Goal: Information Seeking & Learning: Learn about a topic

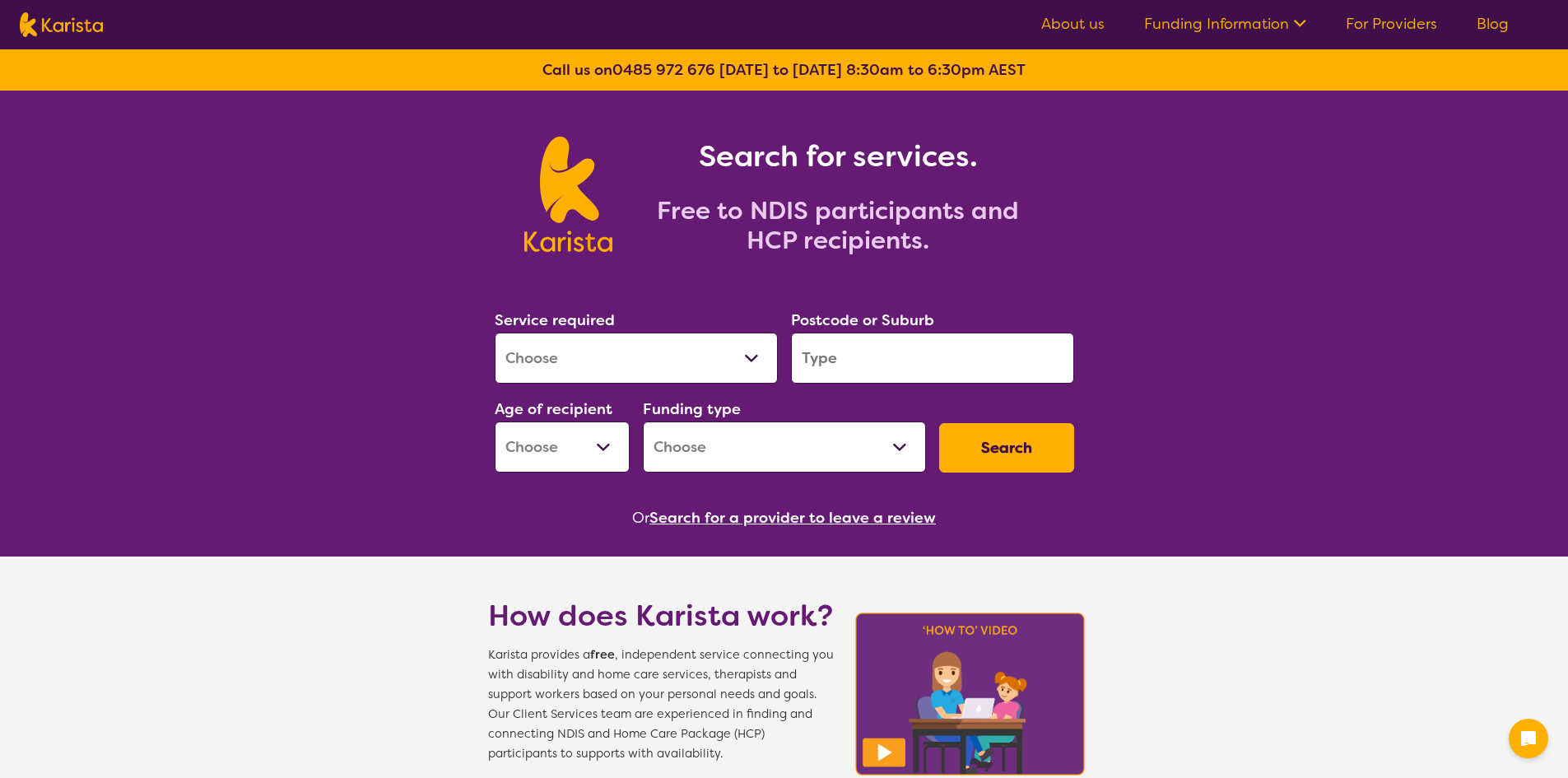
click at [1382, 24] on link "For Providers" at bounding box center [1392, 24] width 92 height 20
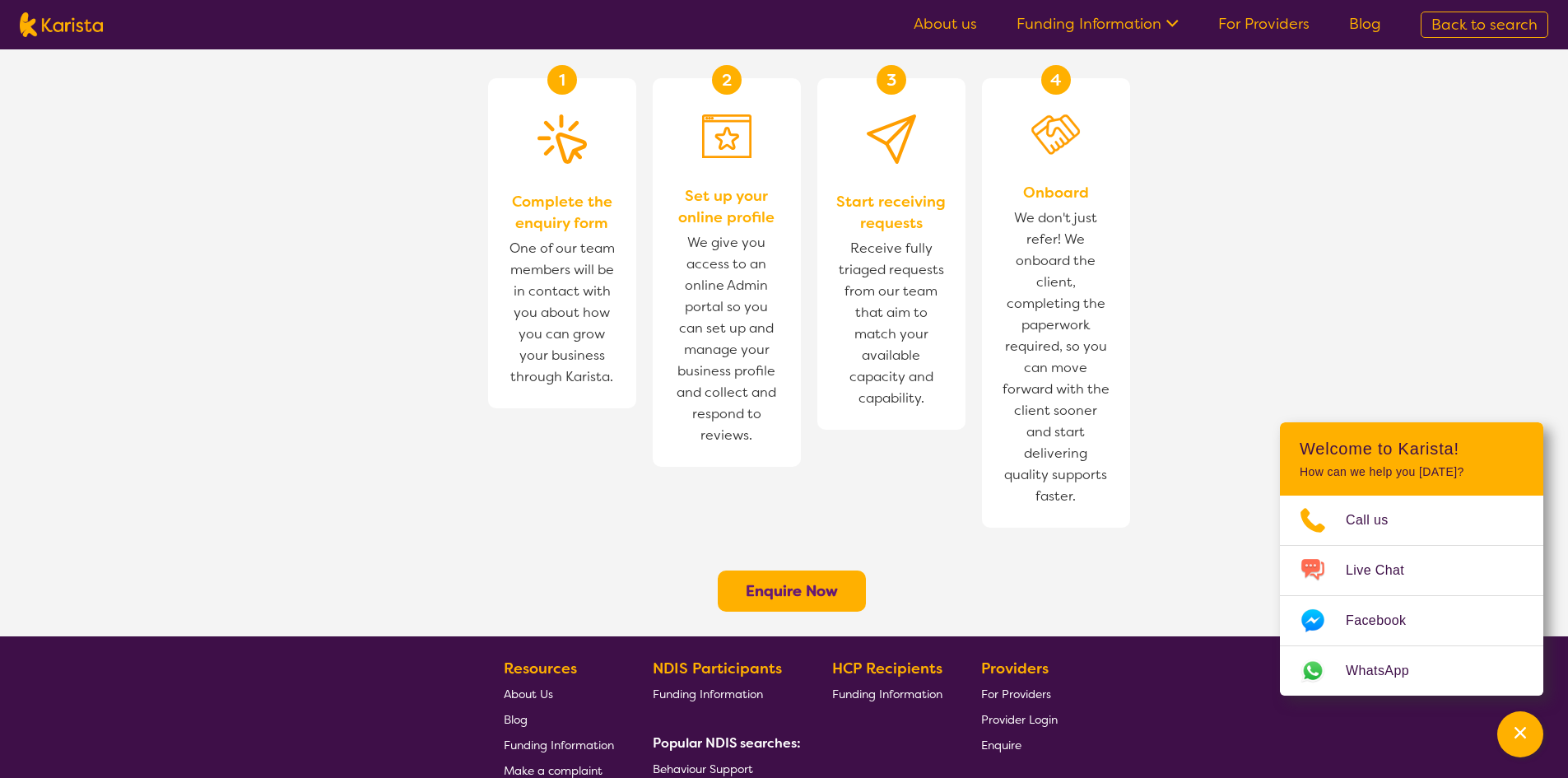
scroll to position [1152, 0]
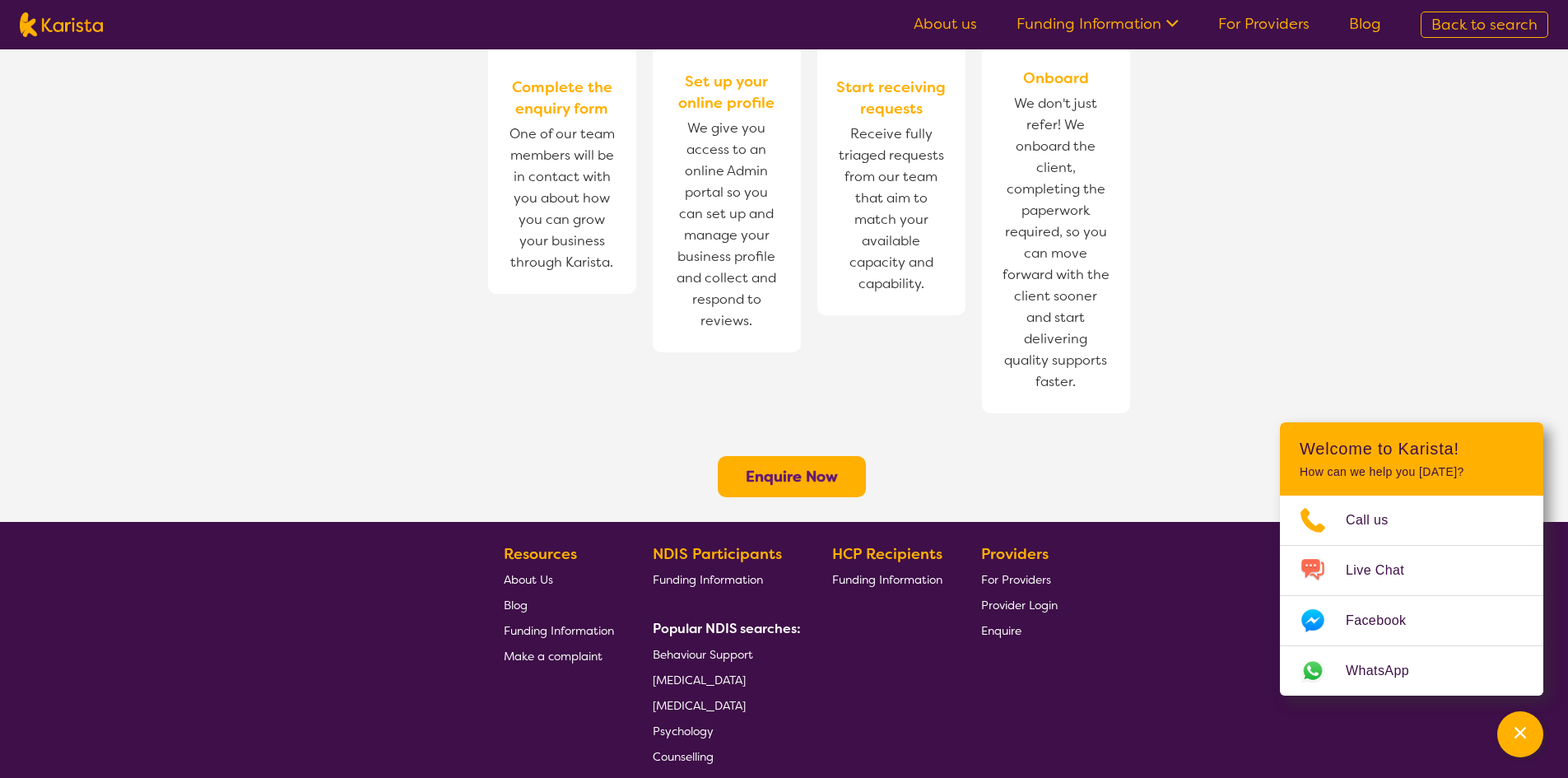
click at [1325, 237] on section "How does [PERSON_NAME] work for Providers? 1 Complete the enquiry form One of o…" at bounding box center [784, 158] width 1568 height 726
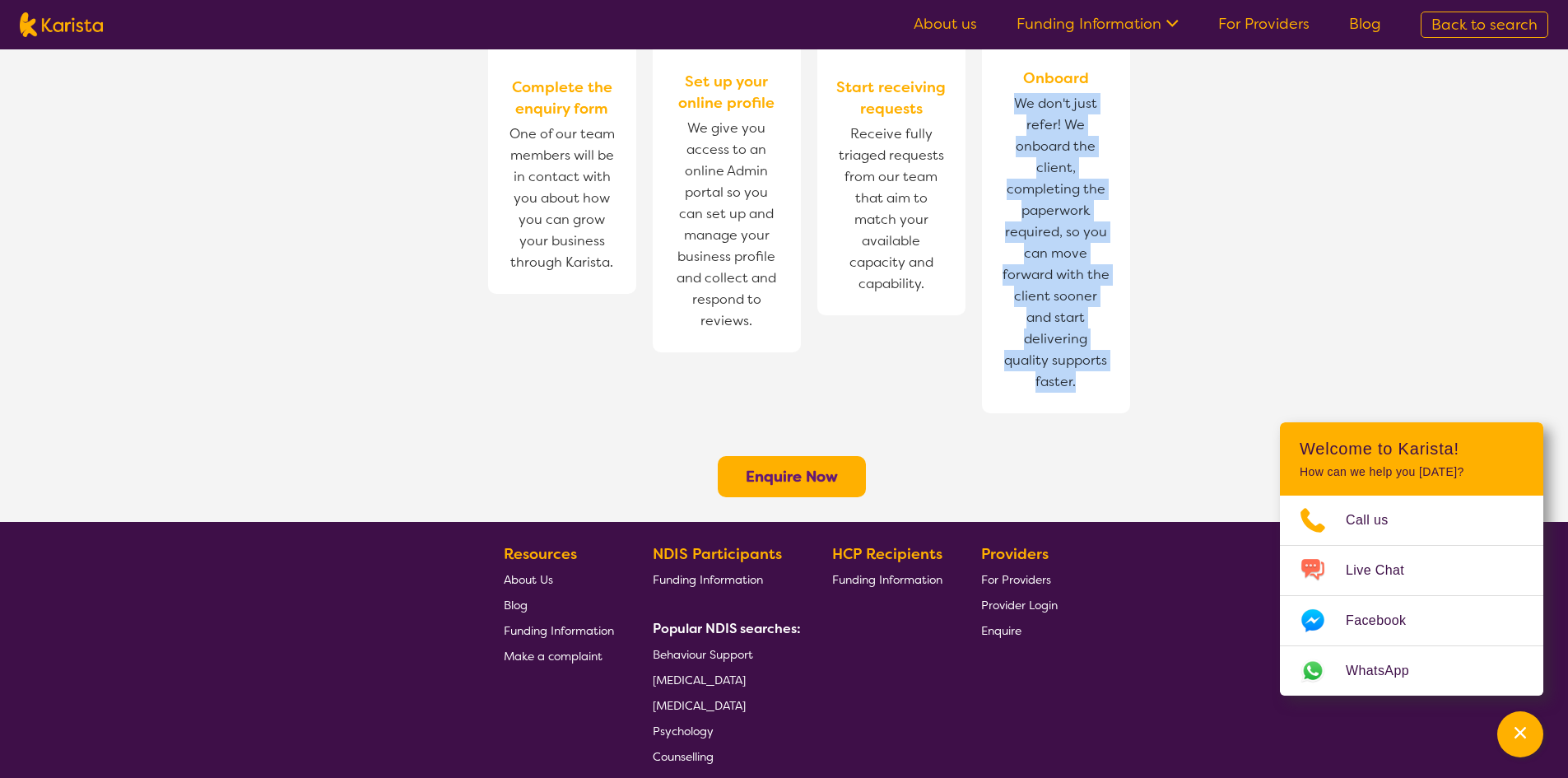
click at [1323, 239] on section "How does [PERSON_NAME] work for Providers? 1 Complete the enquiry form One of o…" at bounding box center [784, 158] width 1568 height 726
click at [1323, 238] on section "How does [PERSON_NAME] work for Providers? 1 Complete the enquiry form One of o…" at bounding box center [784, 158] width 1568 height 726
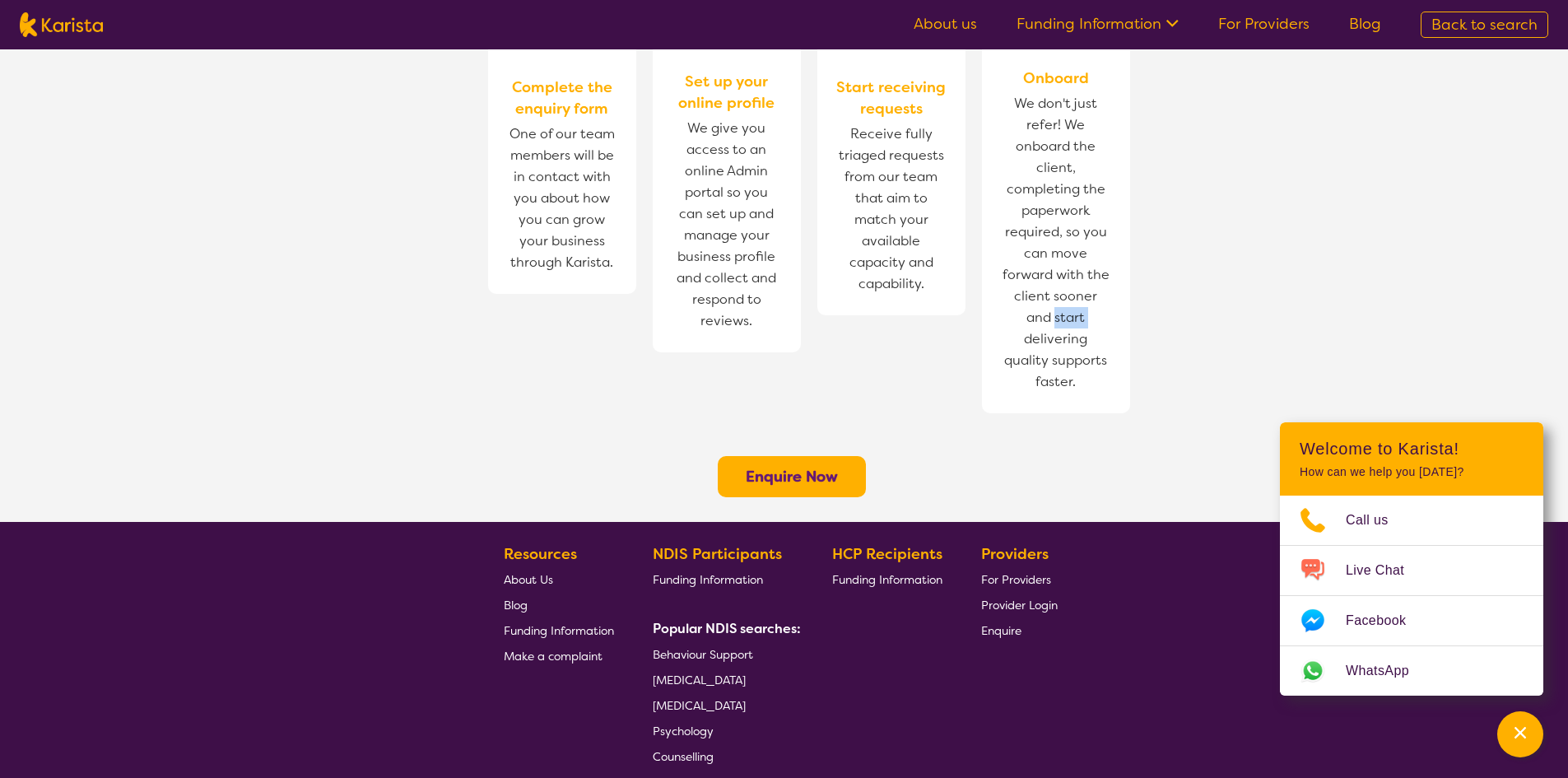
click at [1323, 238] on section "How does [PERSON_NAME] work for Providers? 1 Complete the enquiry form One of o…" at bounding box center [784, 158] width 1568 height 726
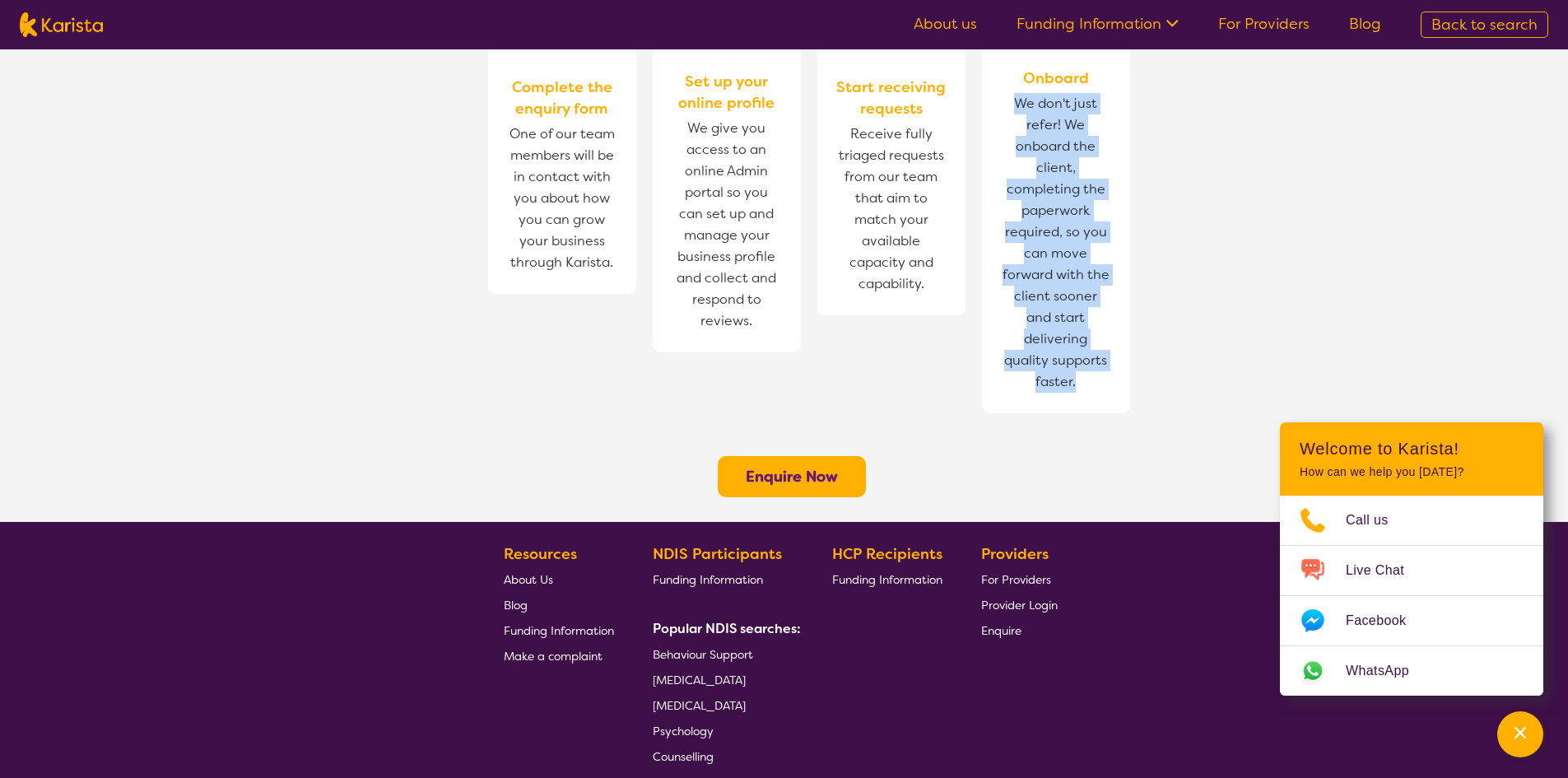
click at [1323, 238] on section "How does [PERSON_NAME] work for Providers? 1 Complete the enquiry form One of o…" at bounding box center [784, 158] width 1568 height 726
click at [1323, 238] on section "How does [PERSON_NAME] work for Providers? 1 Complete the enquiry form One of o…" at bounding box center [784, 158] width 1568 height 726
click at [1318, 240] on section "How does [PERSON_NAME] work for Providers? 1 Complete the enquiry form One of o…" at bounding box center [784, 158] width 1568 height 726
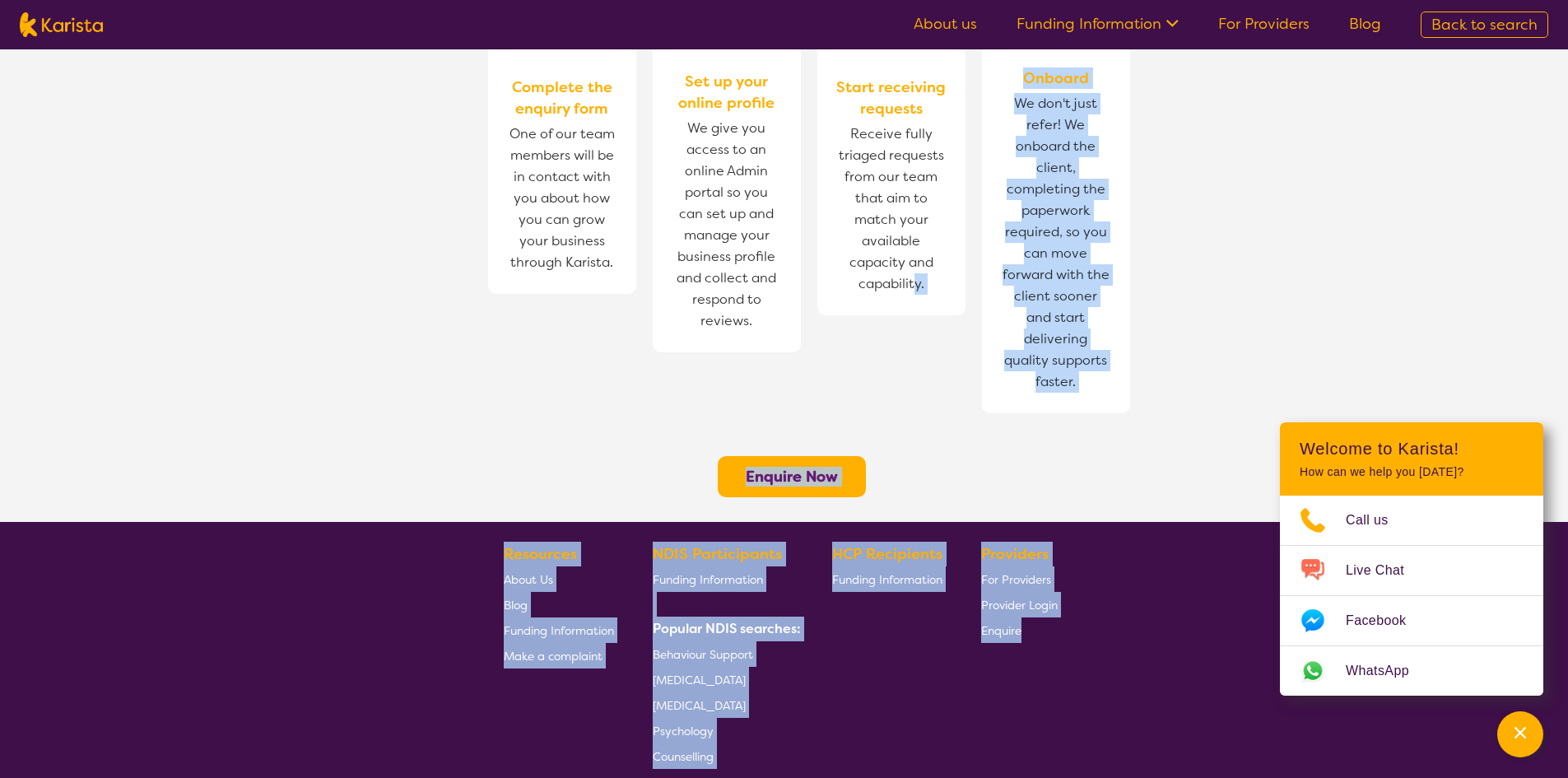
drag, startPoint x: 498, startPoint y: 297, endPoint x: 1052, endPoint y: 633, distance: 647.9
click at [1084, 635] on section "Resources About Us Blog Funding Information Make a complaint NDIS Participants …" at bounding box center [784, 648] width 633 height 240
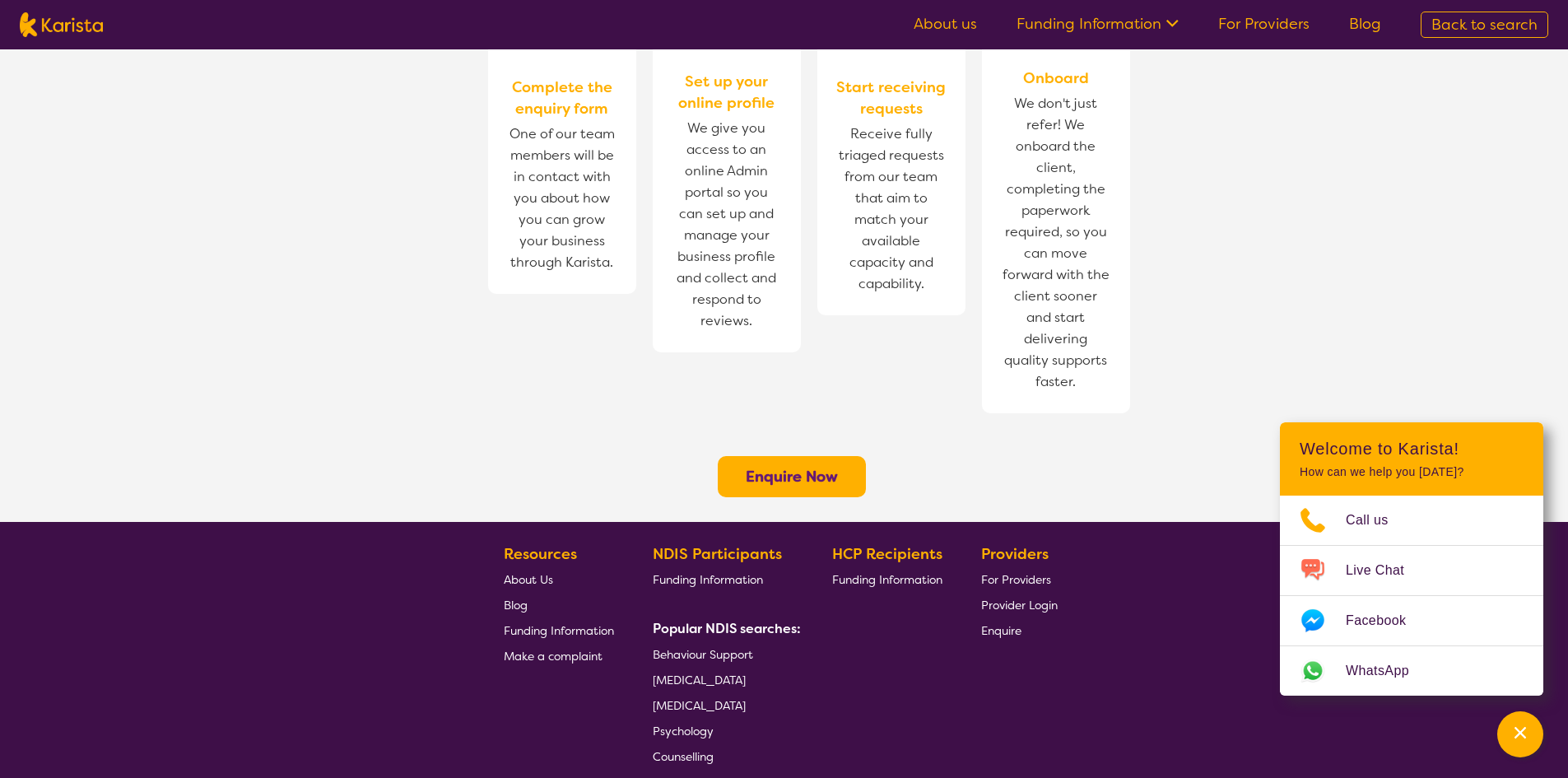
click at [1147, 33] on link "Funding Information" at bounding box center [1097, 24] width 162 height 20
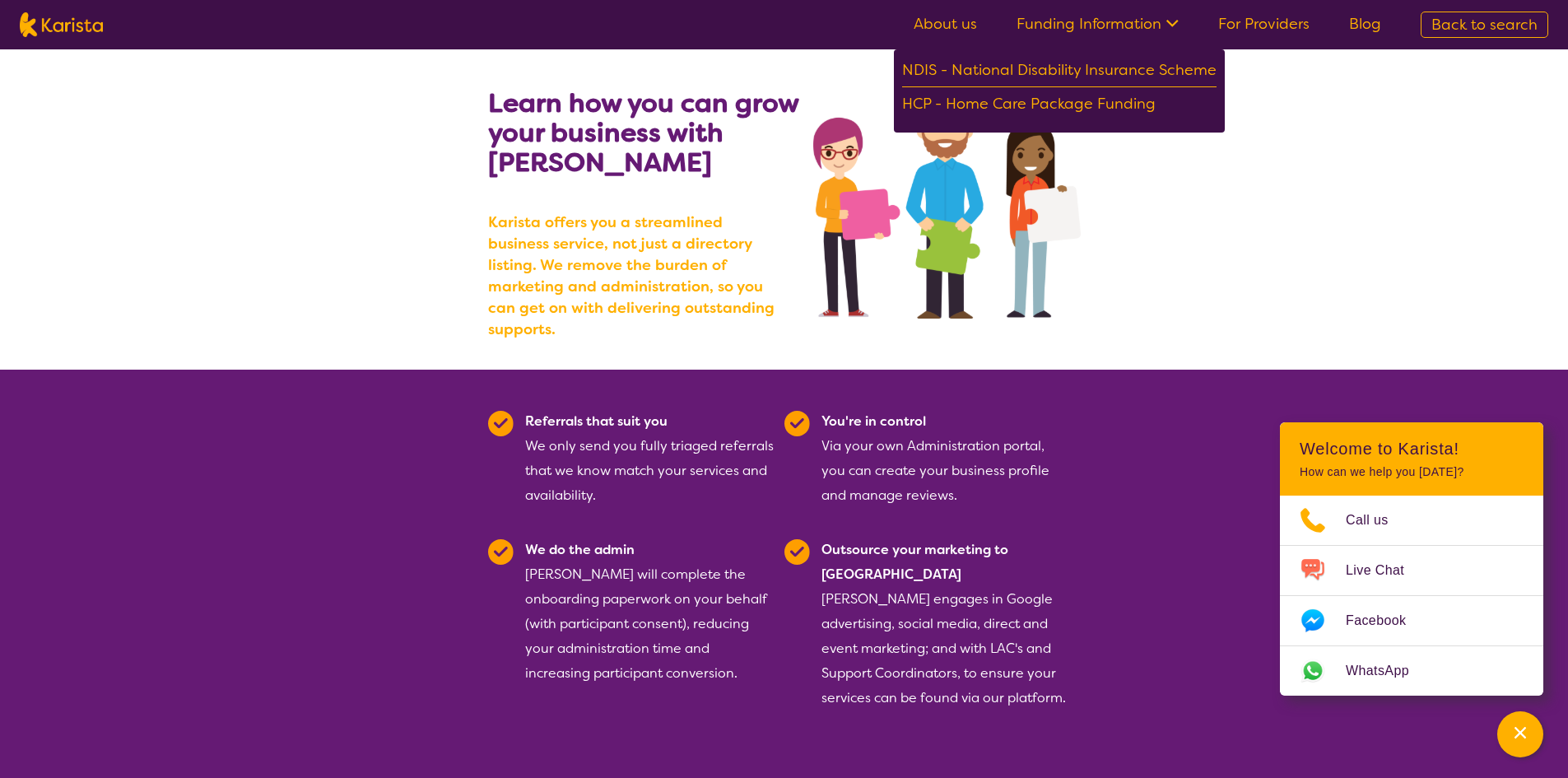
scroll to position [0, 0]
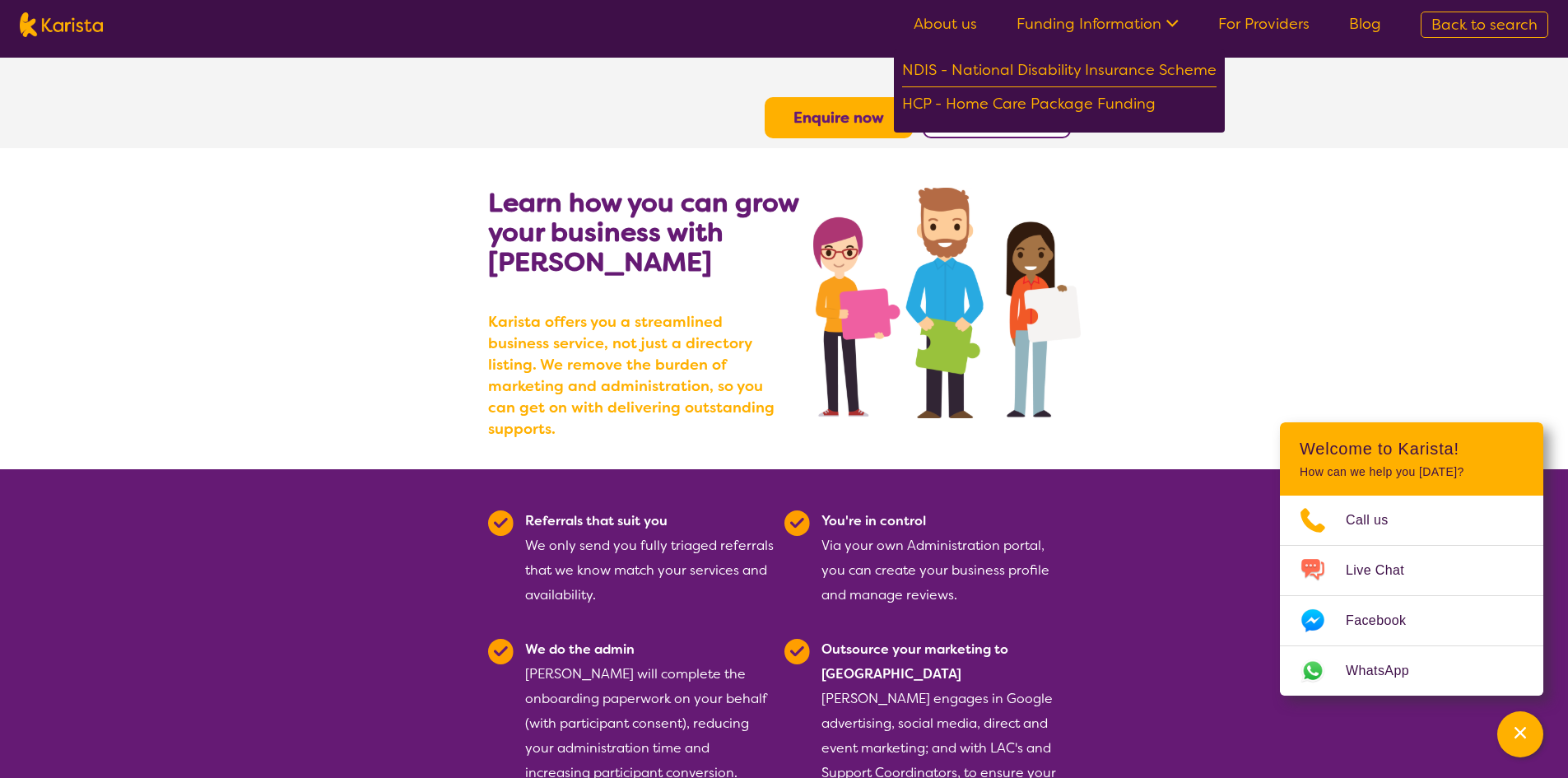
click at [1391, 274] on section "Learn how you can grow your business with Karista Karista offers you a streamli…" at bounding box center [784, 308] width 1568 height 321
click at [609, 106] on section "Enquire now Provider Login" at bounding box center [784, 97] width 633 height 81
drag, startPoint x: 622, startPoint y: 97, endPoint x: 639, endPoint y: 88, distance: 19.2
click at [633, 91] on section "Enquire now Provider Login" at bounding box center [784, 97] width 633 height 81
click at [1122, 36] on ul "About us Funding Information NDIS - National Disability Insurance Scheme HCP - …" at bounding box center [1148, 25] width 507 height 26
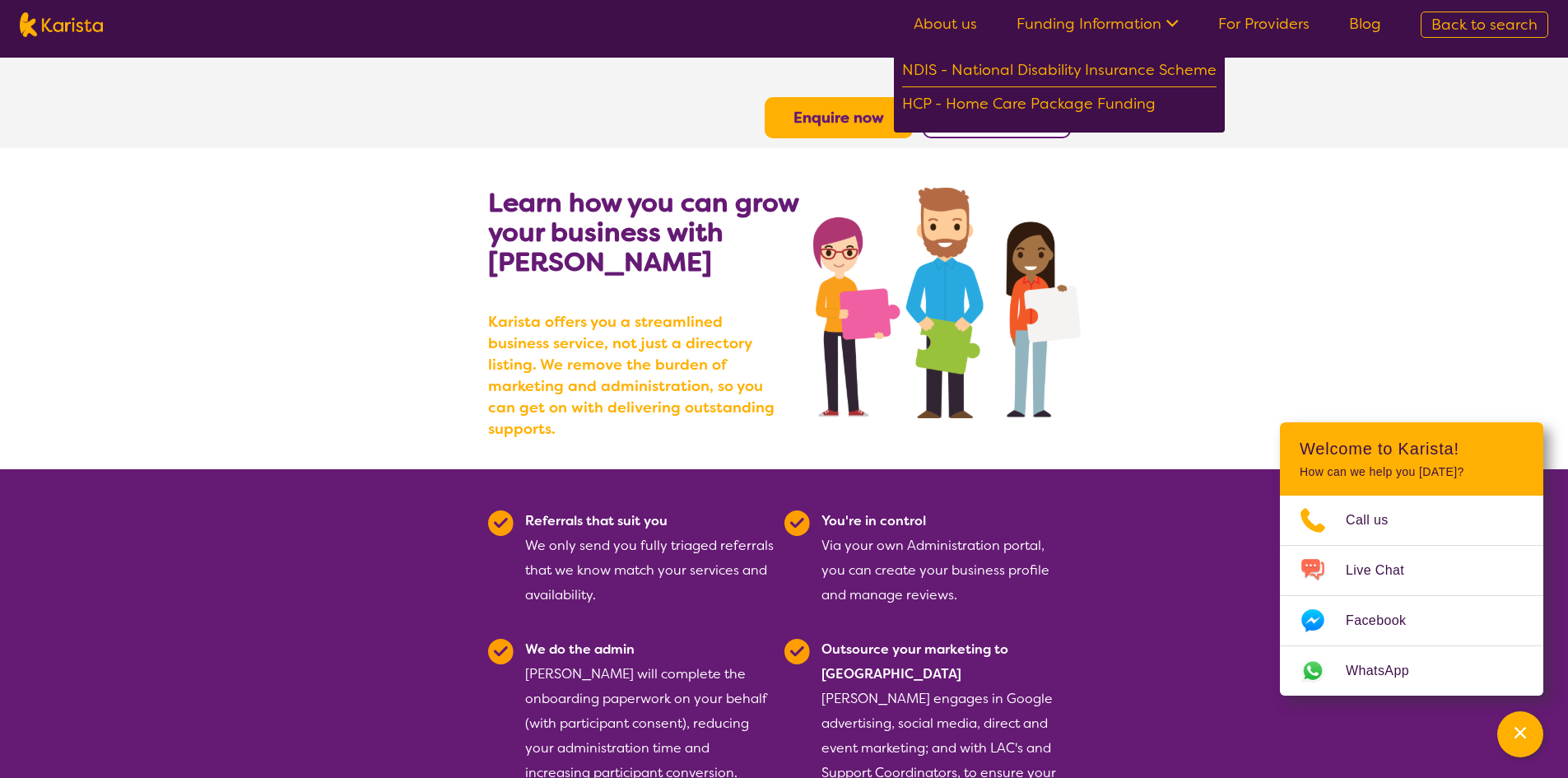
click at [1128, 31] on link "Funding Information" at bounding box center [1097, 24] width 162 height 20
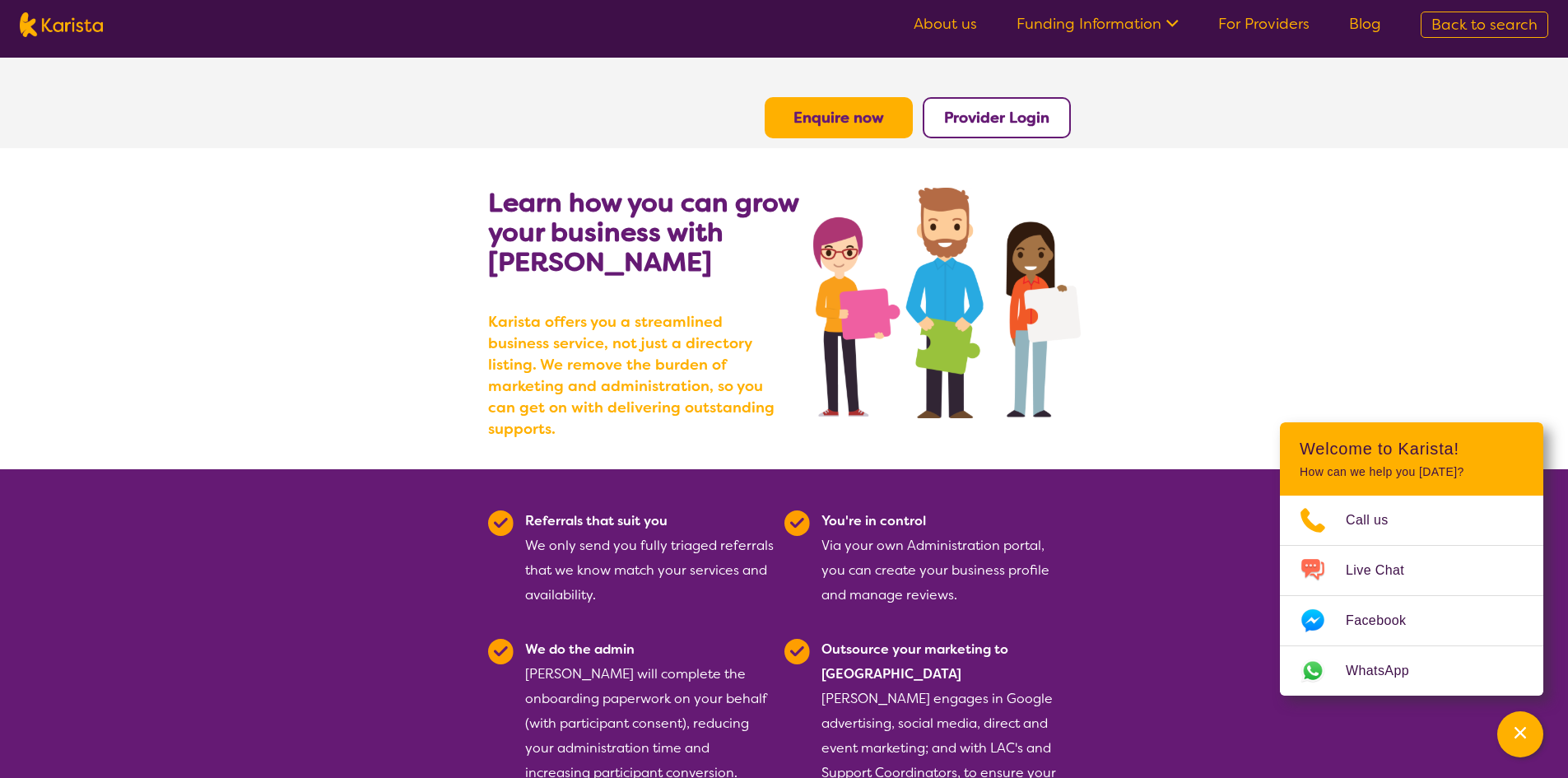
click at [1130, 29] on link "Funding Information" at bounding box center [1097, 24] width 162 height 20
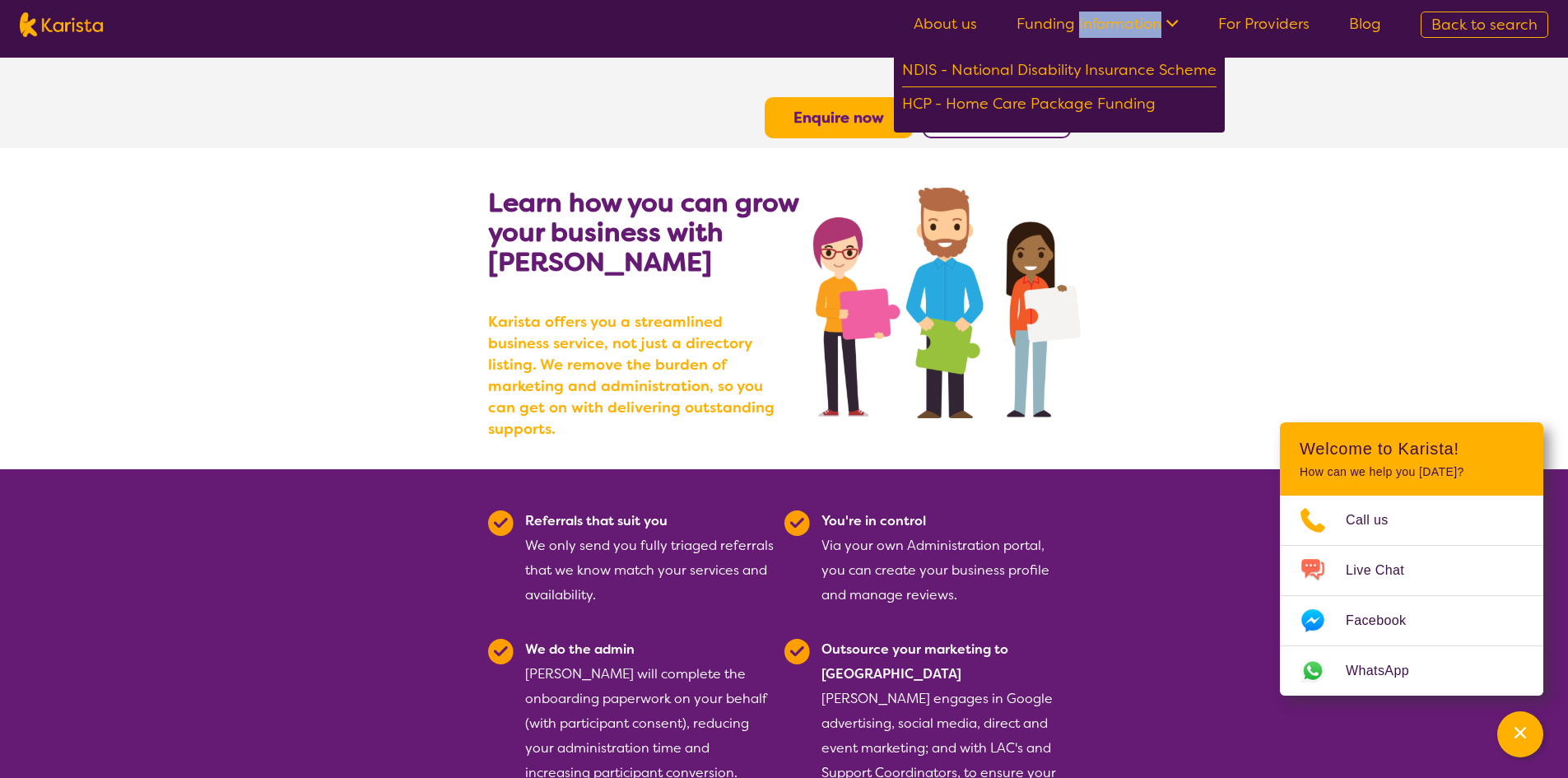
click at [1130, 29] on link "Funding Information" at bounding box center [1097, 24] width 162 height 20
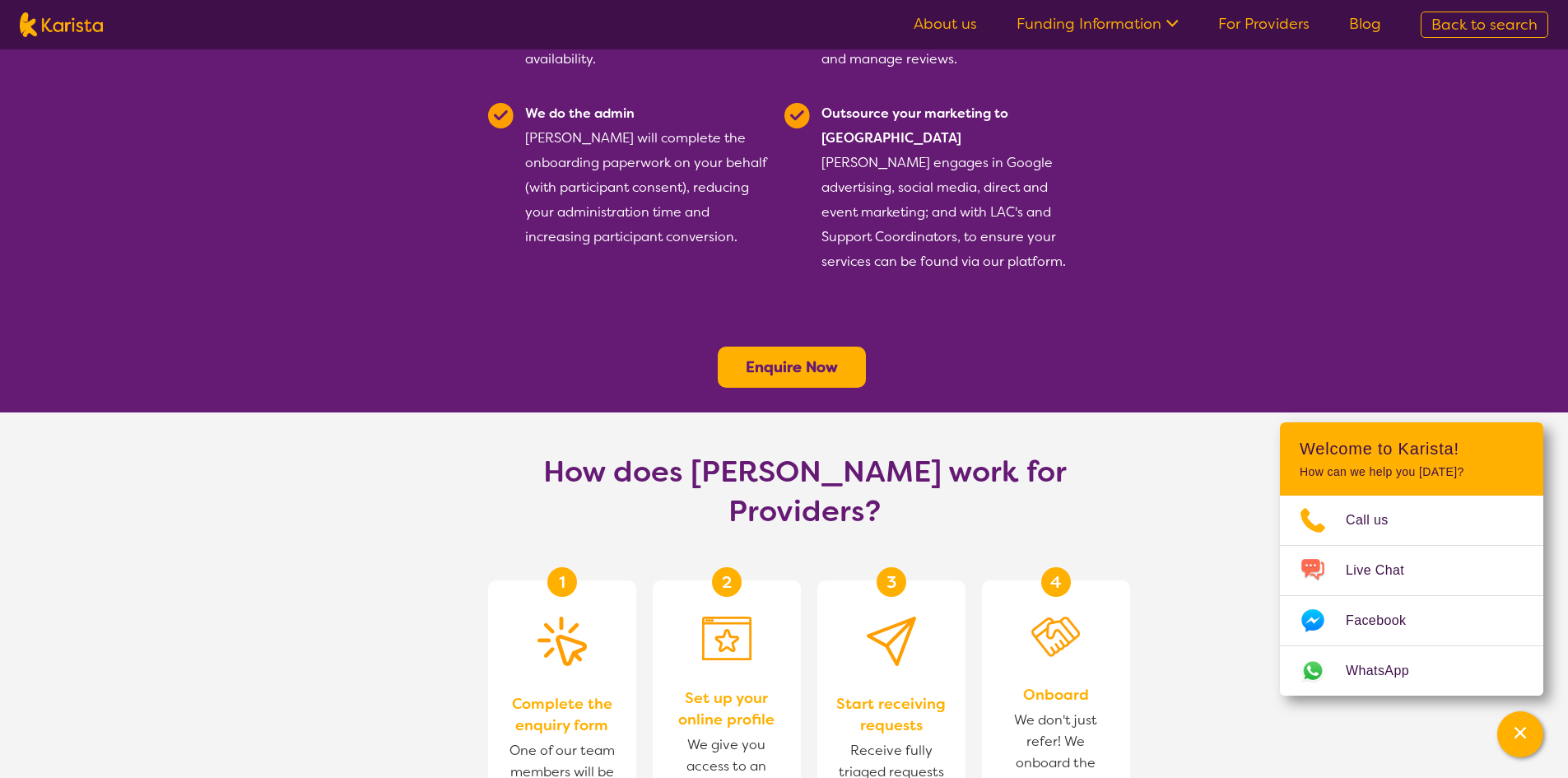
scroll to position [1208, 0]
